Goal: Information Seeking & Learning: Learn about a topic

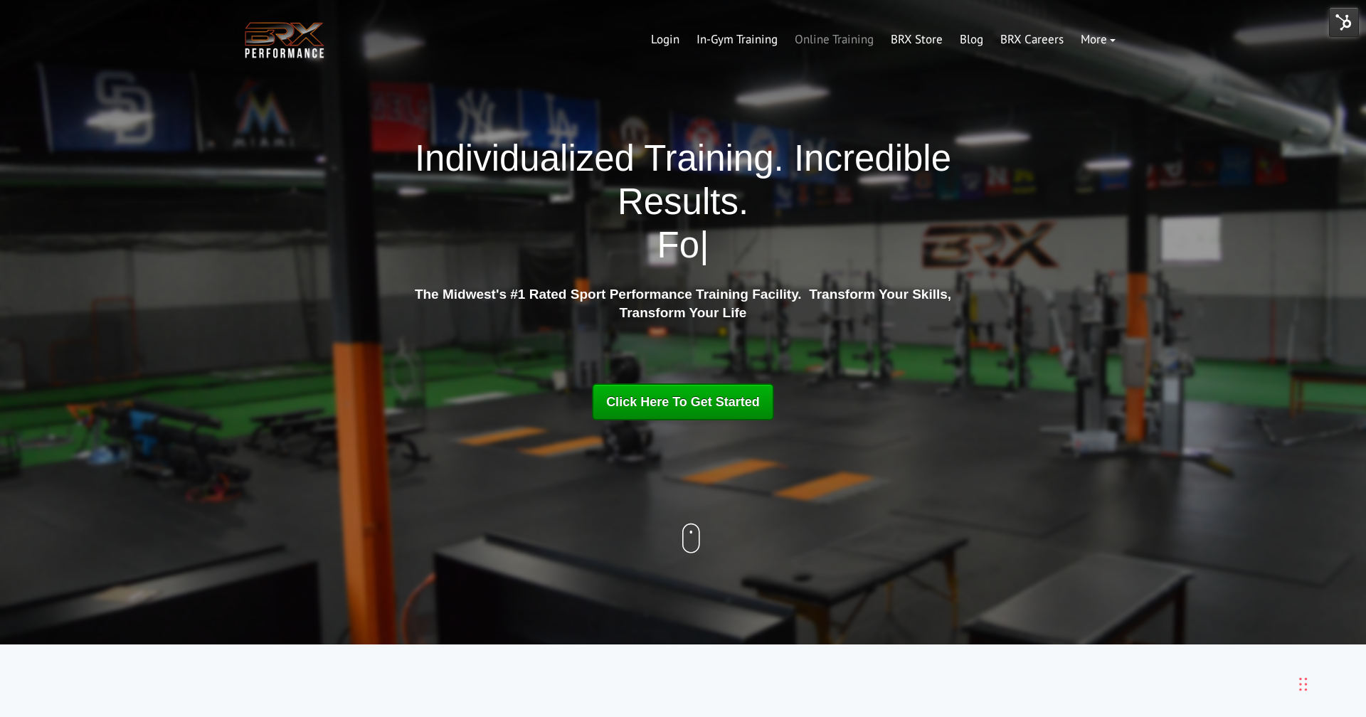
click at [867, 43] on link "Online Training" at bounding box center [834, 40] width 96 height 34
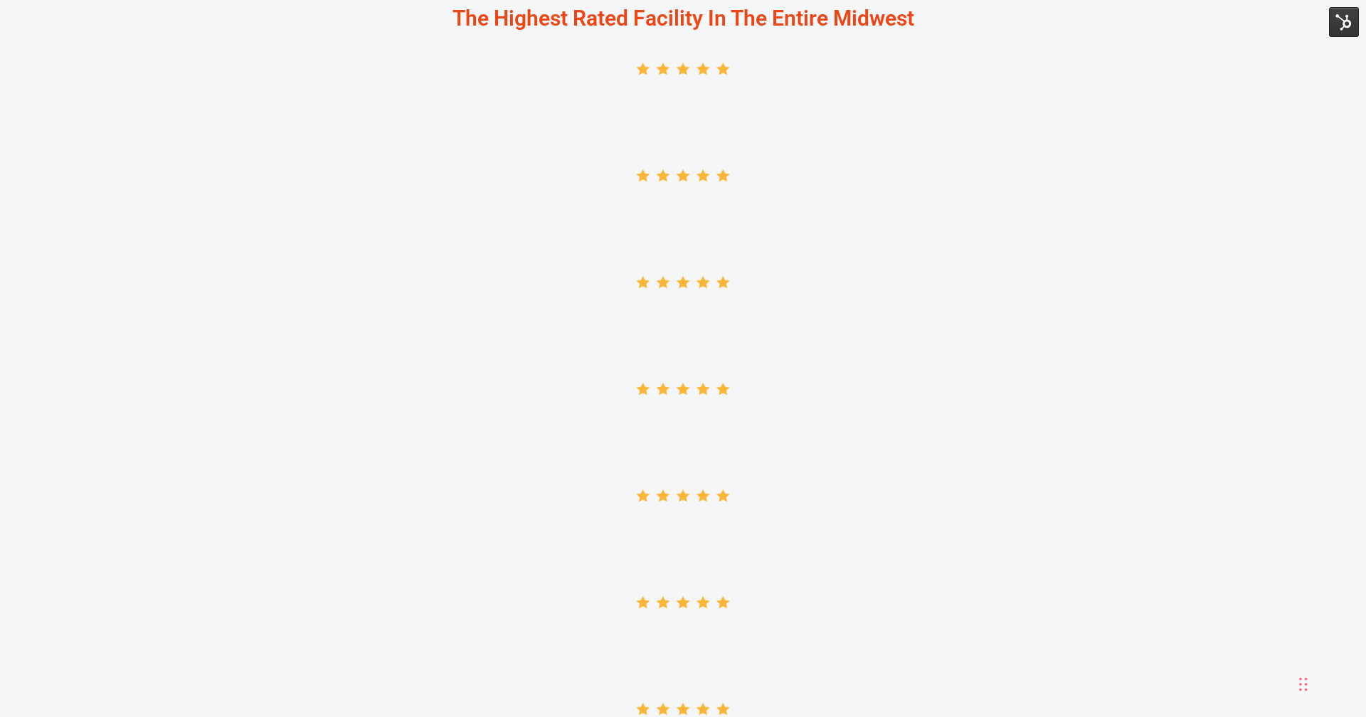
scroll to position [2290, 0]
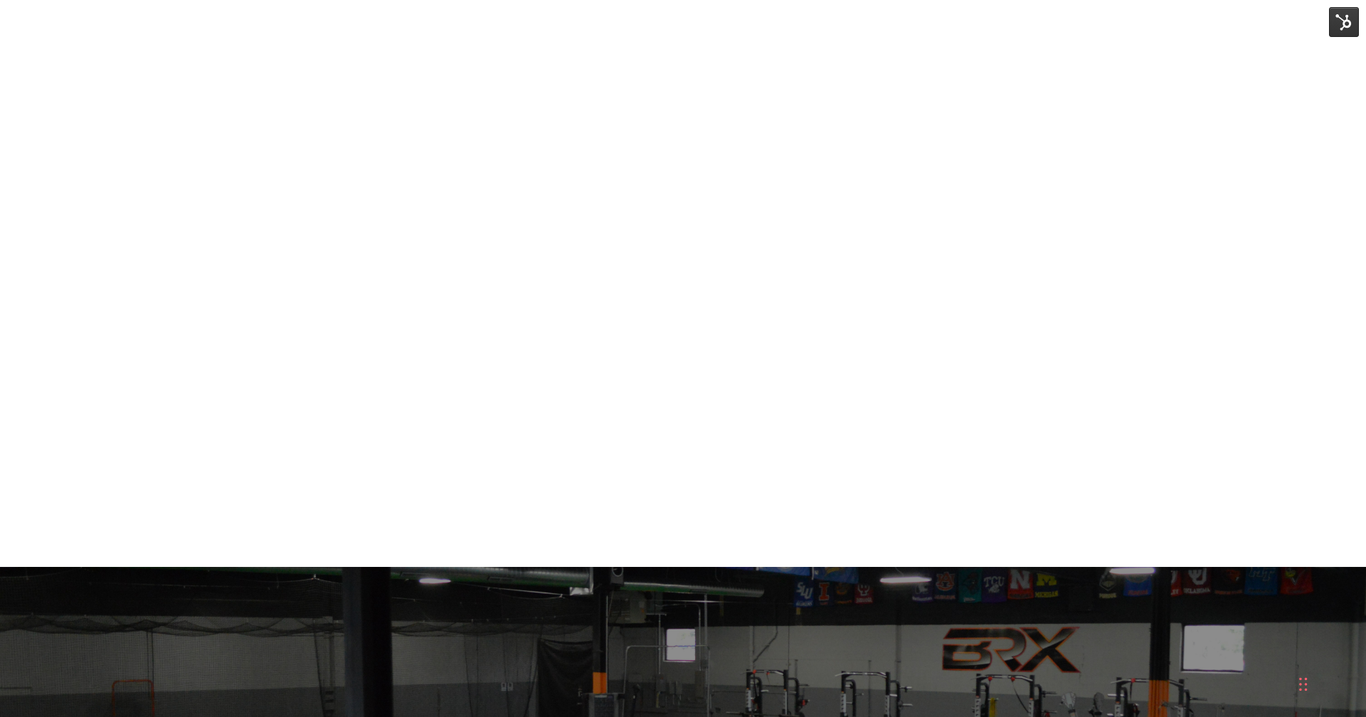
scroll to position [6083, 0]
